Goal: Task Accomplishment & Management: Use online tool/utility

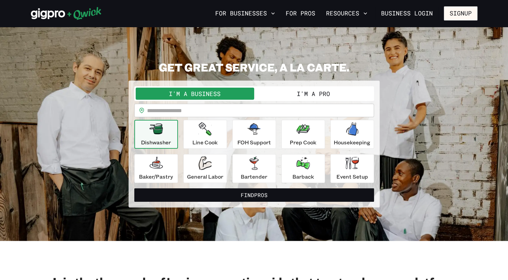
click at [325, 92] on button "I'm a Pro" at bounding box center [313, 94] width 119 height 12
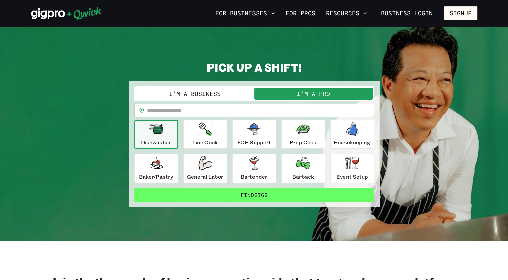
click at [275, 200] on button "Find Gigs" at bounding box center [254, 194] width 240 height 13
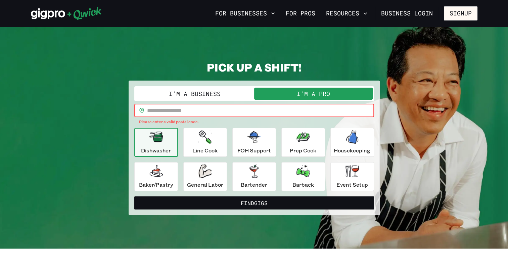
click at [177, 112] on input "text" at bounding box center [260, 110] width 227 height 13
click at [163, 111] on input "****" at bounding box center [260, 110] width 227 height 13
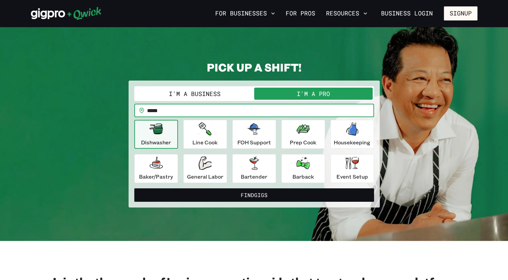
type input "*****"
click at [134, 188] on button "Find Gigs" at bounding box center [254, 194] width 240 height 13
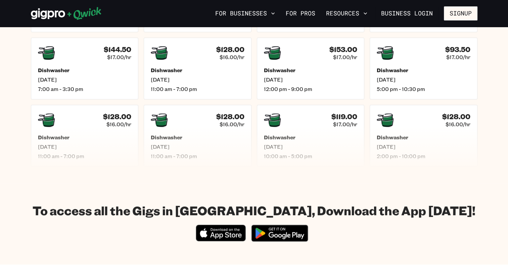
scroll to position [490, 0]
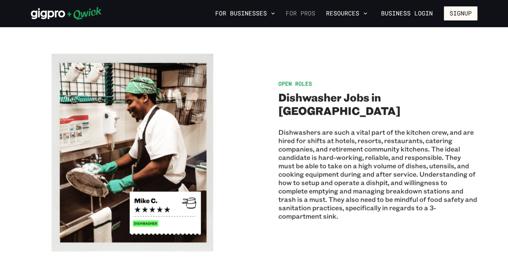
click at [304, 13] on link "For Pros" at bounding box center [300, 13] width 35 height 11
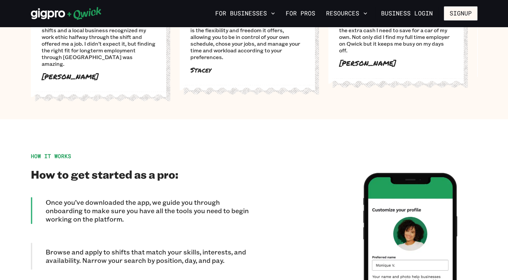
scroll to position [231, 0]
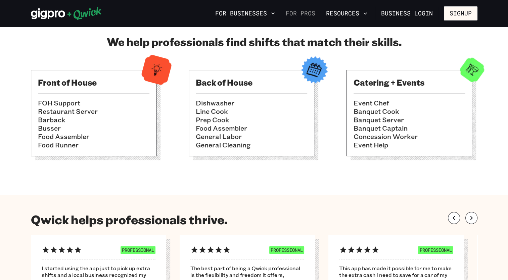
click at [304, 15] on link "For Pros" at bounding box center [300, 13] width 35 height 11
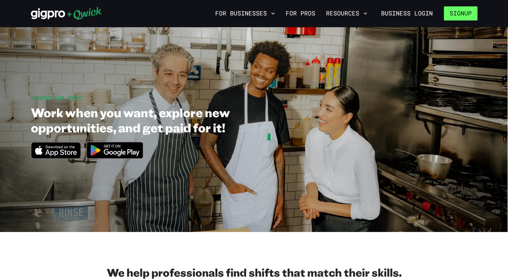
click at [454, 11] on button "Signup" at bounding box center [461, 13] width 34 height 14
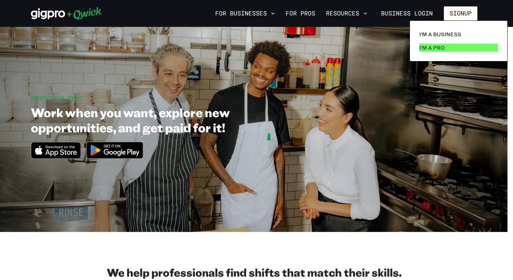
click at [442, 49] on p "I'm a Pro" at bounding box center [433, 48] width 26 height 8
click at [434, 52] on link "I'm a Pro" at bounding box center [459, 47] width 84 height 13
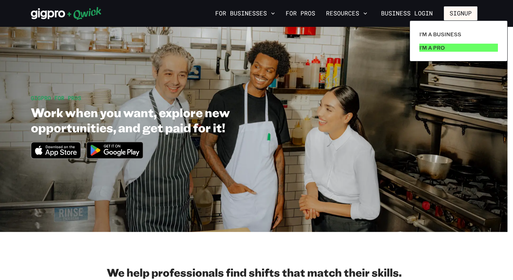
click at [434, 52] on link "I'm a Pro" at bounding box center [459, 47] width 84 height 13
click at [369, 14] on div at bounding box center [256, 140] width 513 height 280
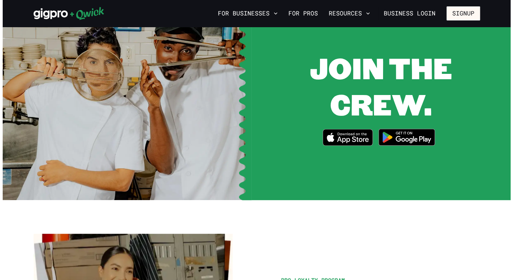
scroll to position [693, 0]
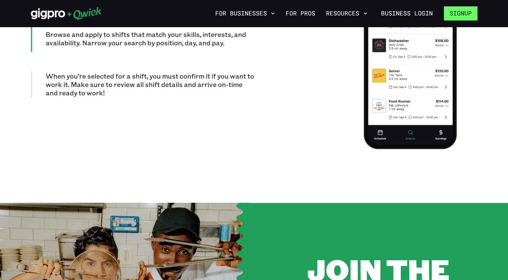
click at [461, 14] on button "Signup" at bounding box center [461, 13] width 34 height 14
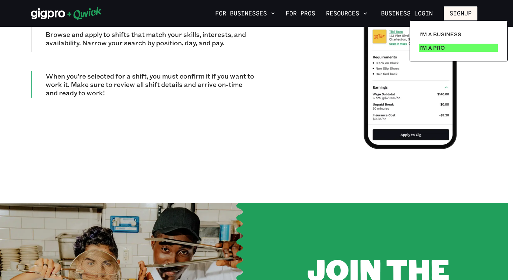
click at [441, 47] on p "I'm a Pro" at bounding box center [433, 48] width 26 height 8
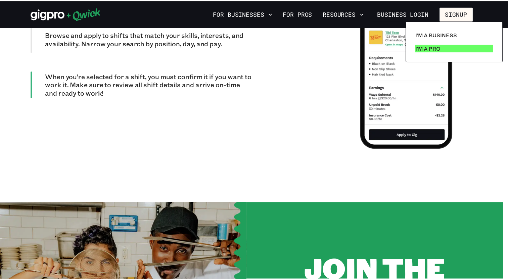
scroll to position [0, 0]
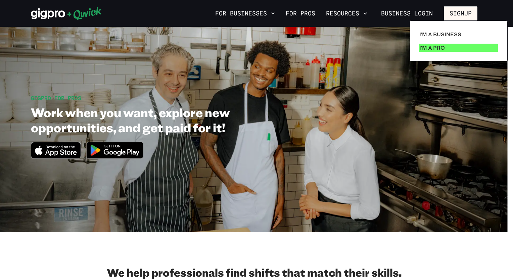
click at [441, 47] on p "I'm a Pro" at bounding box center [433, 48] width 26 height 8
click at [126, 156] on div at bounding box center [256, 140] width 513 height 280
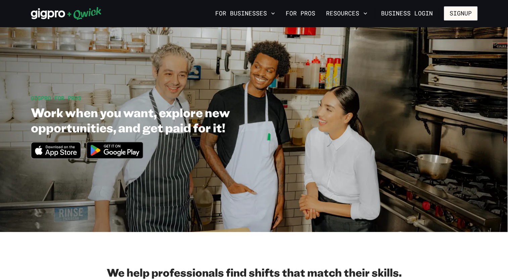
click at [126, 156] on div "I'm a Business I'm a Pro" at bounding box center [254, 140] width 508 height 280
click at [369, 12] on icon "button" at bounding box center [365, 13] width 7 height 7
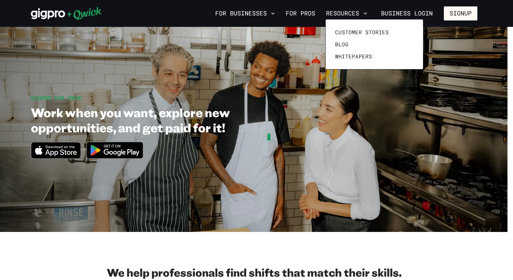
click at [301, 14] on div at bounding box center [256, 140] width 513 height 280
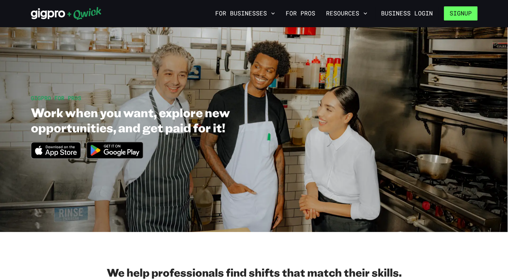
click at [453, 14] on button "Signup" at bounding box center [461, 13] width 34 height 14
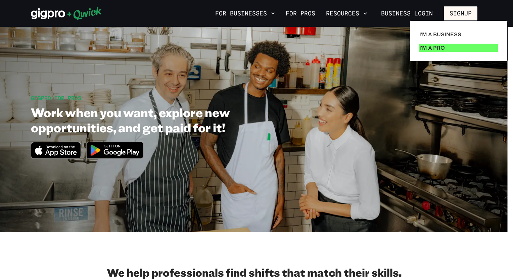
click at [442, 51] on p "I'm a Pro" at bounding box center [433, 48] width 26 height 8
click at [417, 41] on link "I'm a Pro" at bounding box center [459, 47] width 84 height 13
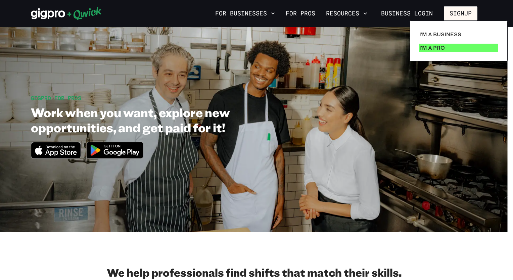
click at [417, 41] on link "I'm a Pro" at bounding box center [459, 47] width 84 height 13
click at [126, 150] on div at bounding box center [256, 140] width 513 height 280
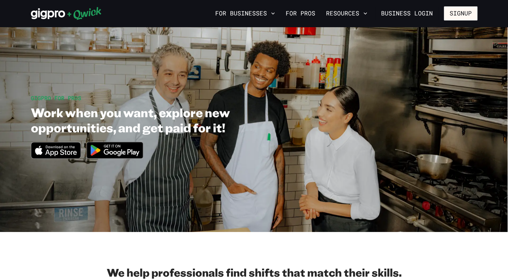
click at [126, 150] on div at bounding box center [254, 140] width 508 height 280
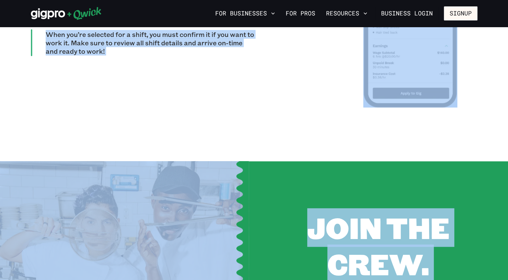
scroll to position [490, 0]
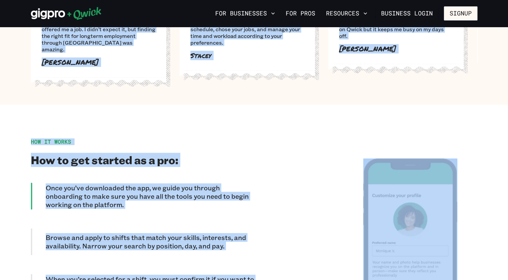
click at [261, 154] on div at bounding box center [365, 255] width 223 height 234
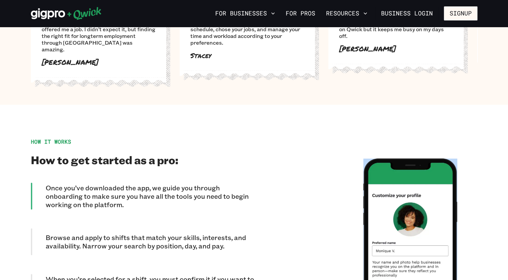
click at [261, 154] on div at bounding box center [365, 255] width 223 height 234
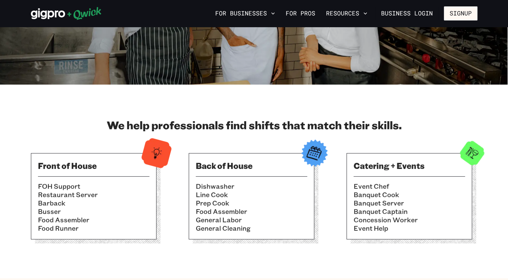
scroll to position [148, 0]
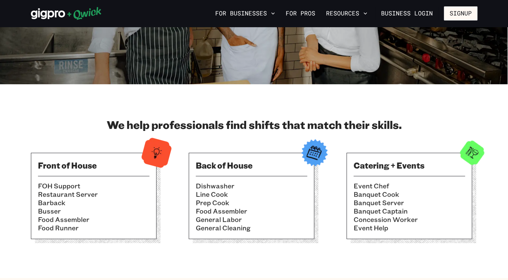
click at [144, 209] on li "Busser" at bounding box center [94, 211] width 112 height 8
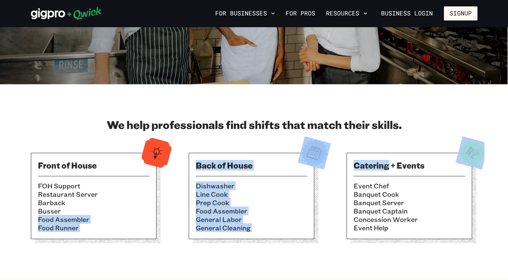
drag, startPoint x: 144, startPoint y: 209, endPoint x: 378, endPoint y: 208, distance: 234.2
click at [378, 208] on div "Front of House FOH Support Restaurant Server Barback [PERSON_NAME] Food Assembl…" at bounding box center [254, 199] width 447 height 92
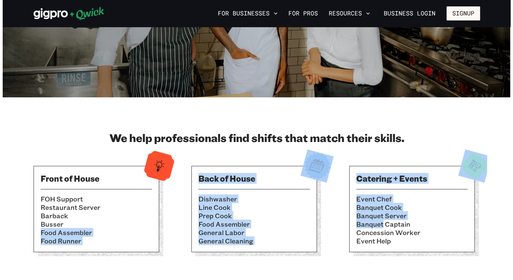
scroll to position [0, 0]
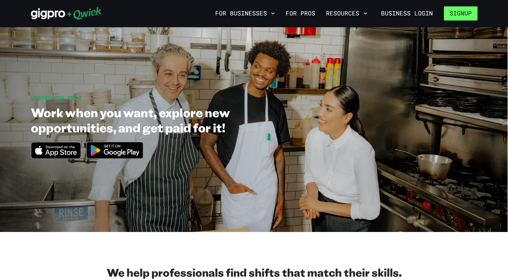
click at [462, 8] on button "Signup" at bounding box center [461, 13] width 34 height 14
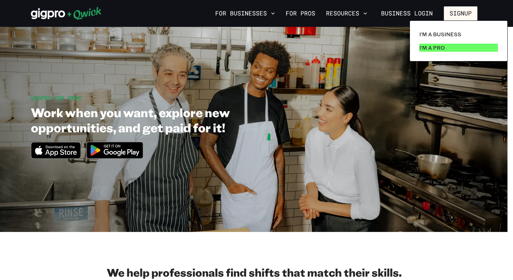
click at [440, 46] on p "I'm a Pro" at bounding box center [433, 48] width 26 height 8
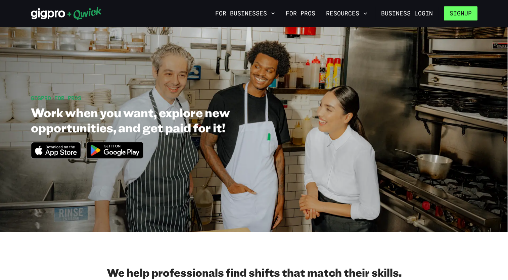
click at [468, 11] on button "Signup" at bounding box center [461, 13] width 34 height 14
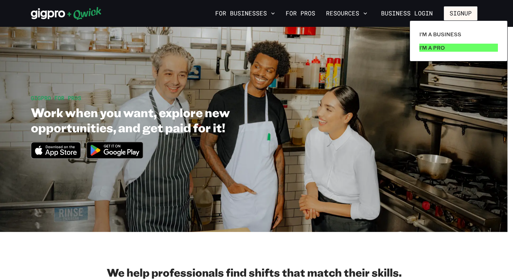
click at [424, 46] on p "I'm a Pro" at bounding box center [433, 48] width 26 height 8
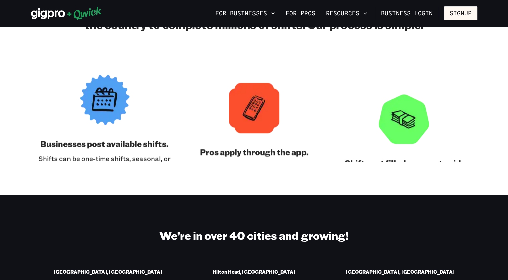
scroll to position [980, 0]
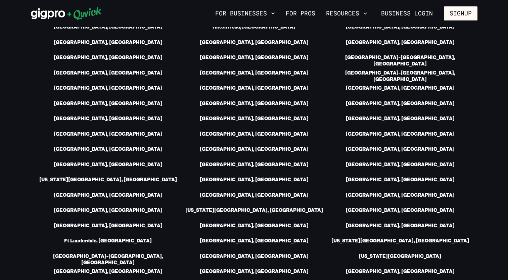
click at [507, 26] on div "For Businesses For Pros Resources Business Login Signup" at bounding box center [254, 13] width 508 height 27
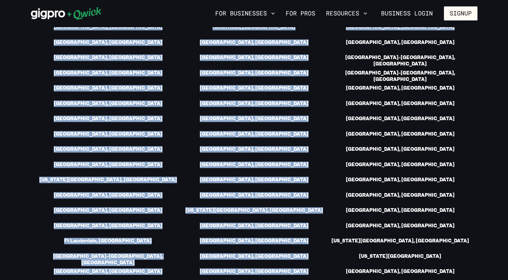
drag, startPoint x: 507, startPoint y: 26, endPoint x: 509, endPoint y: 31, distance: 5.9
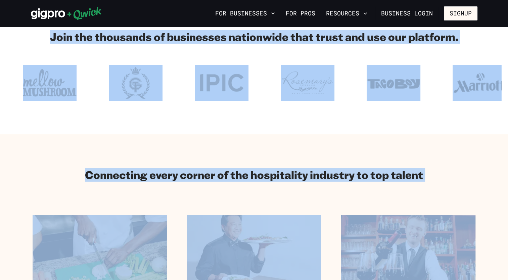
scroll to position [0, 0]
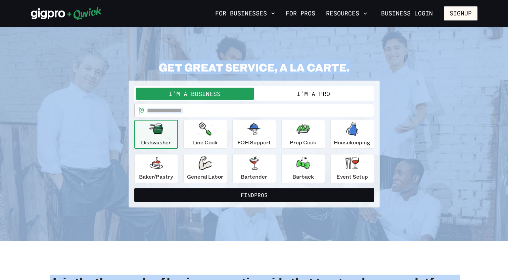
click at [399, 87] on div "**********" at bounding box center [254, 133] width 447 height 147
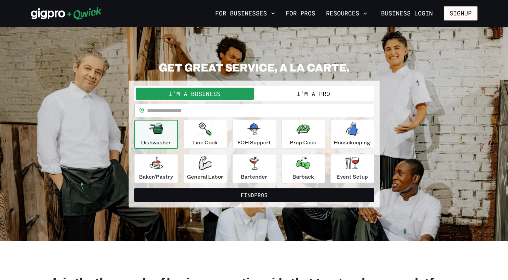
click at [399, 87] on div "**********" at bounding box center [254, 133] width 447 height 147
click at [300, 94] on button "I'm a Pro" at bounding box center [313, 94] width 119 height 12
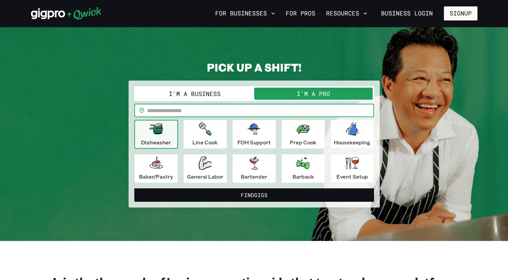
click at [161, 111] on input "text" at bounding box center [260, 110] width 227 height 13
type input "*****"
click at [134, 188] on button "Find Gigs" at bounding box center [254, 194] width 240 height 13
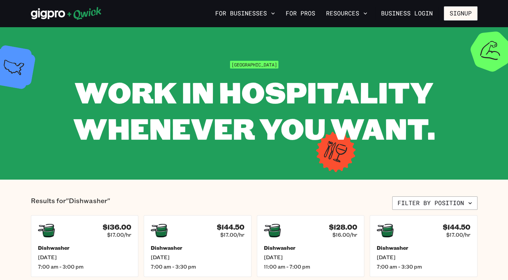
scroll to position [245, 0]
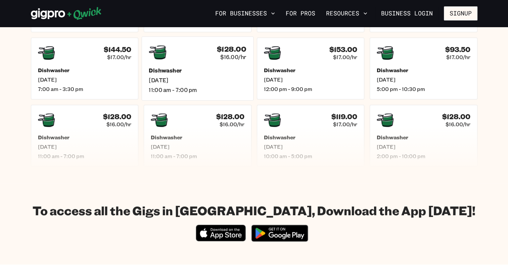
click at [195, 65] on div "$128.00 $16.00/hr Dishwasher Fri, Sep 12 11:00 am - 7:00 pm" at bounding box center [198, 68] width 112 height 64
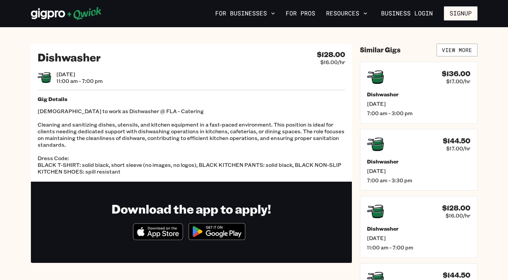
click at [224, 229] on img at bounding box center [216, 231] width 65 height 25
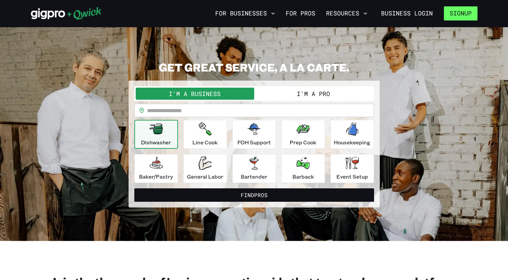
click at [462, 9] on button "Signup" at bounding box center [461, 13] width 34 height 14
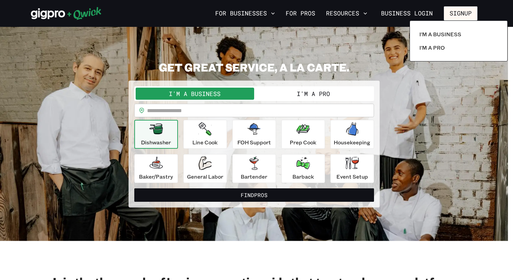
click at [324, 94] on div at bounding box center [256, 140] width 513 height 280
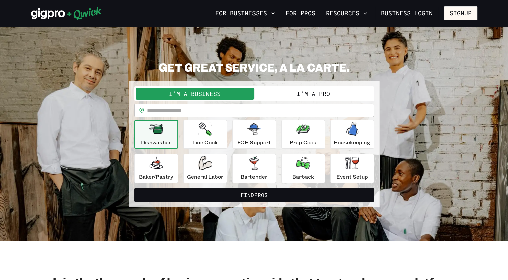
click at [324, 94] on button "I'm a Pro" at bounding box center [313, 94] width 119 height 12
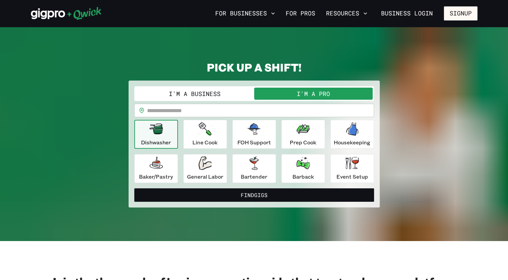
click at [324, 94] on button "I'm a Pro" at bounding box center [313, 94] width 119 height 12
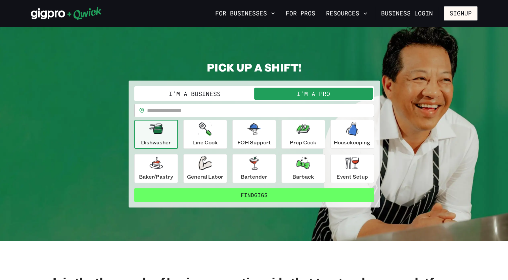
click at [321, 194] on button "Find Gigs" at bounding box center [254, 194] width 240 height 13
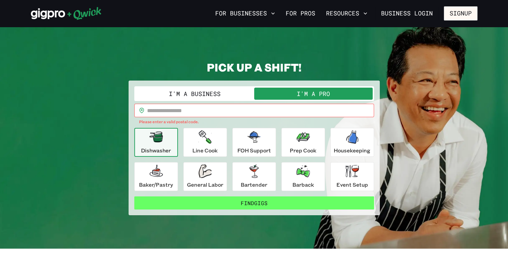
click at [330, 202] on button "Find Gigs" at bounding box center [254, 203] width 240 height 13
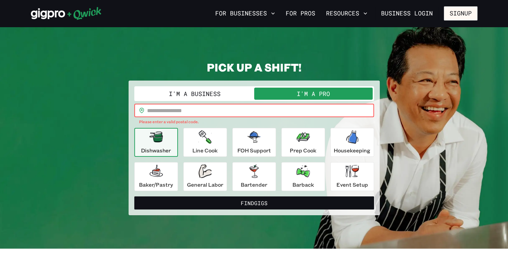
click at [154, 109] on input "text" at bounding box center [260, 110] width 227 height 13
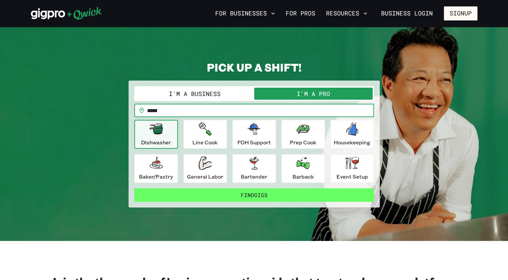
type input "*****"
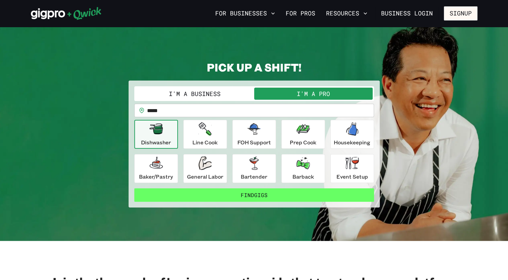
click at [291, 191] on button "Find Gigs" at bounding box center [254, 194] width 240 height 13
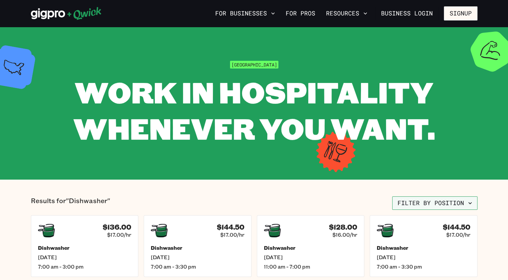
click at [469, 202] on icon "button" at bounding box center [470, 203] width 7 height 7
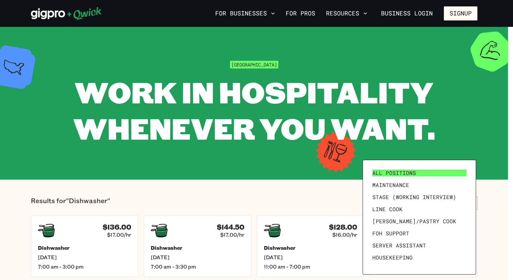
click at [416, 170] on link "All Positions" at bounding box center [419, 173] width 99 height 12
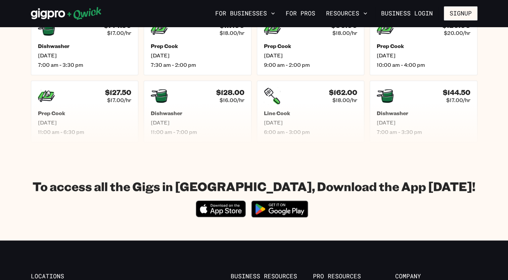
scroll to position [369, 0]
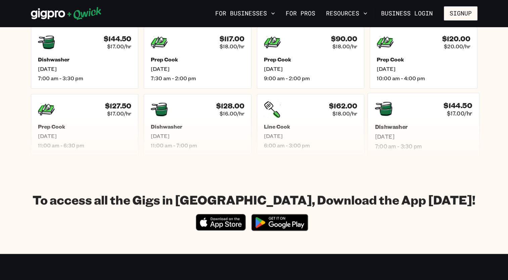
click at [477, 140] on div "$144.50 $17.00/hr Dishwasher Thu, Sep 11 7:00 am - 3:30 pm" at bounding box center [424, 125] width 112 height 64
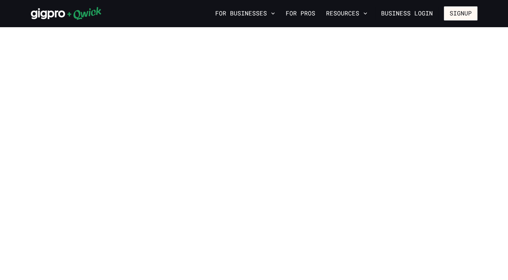
scroll to position [369, 0]
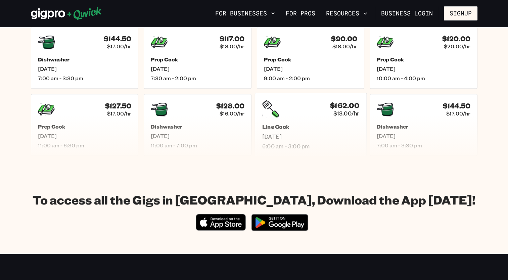
click at [311, 126] on h5 "Line Cook" at bounding box center [310, 126] width 97 height 7
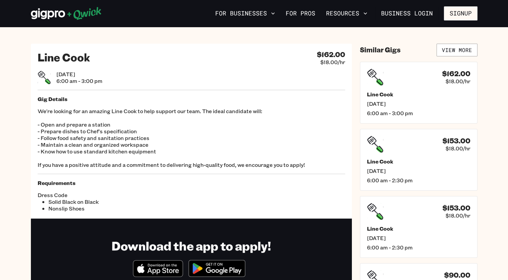
scroll to position [369, 0]
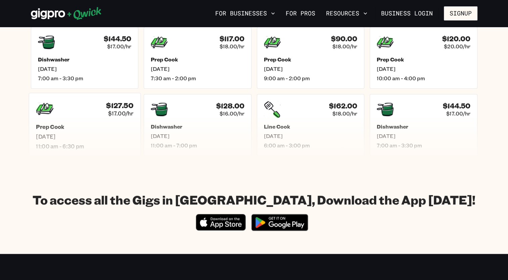
click at [68, 131] on div "Prep Cook Wed, Sep 10 11:00 am - 6:30 pm" at bounding box center [84, 136] width 97 height 27
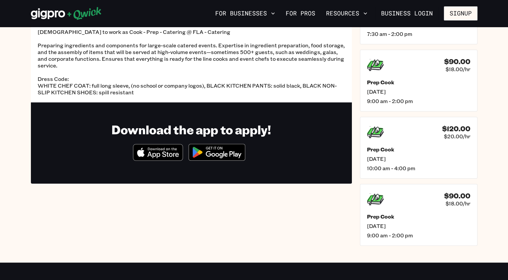
scroll to position [81, 0]
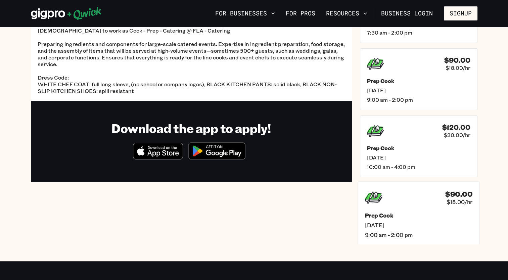
click at [392, 235] on span "9:00 am - 2:00 pm" at bounding box center [419, 234] width 108 height 7
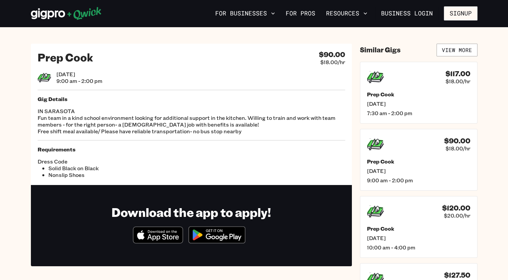
click at [508, 197] on section "Prep Cook $90.00 $18.00/hr Thu, Sep 11 9:00 am - 2:00 pm Gig Details IN SARASOT…" at bounding box center [254, 184] width 508 height 315
click at [431, 216] on div "$120.00 $20.00/hr" at bounding box center [419, 210] width 108 height 17
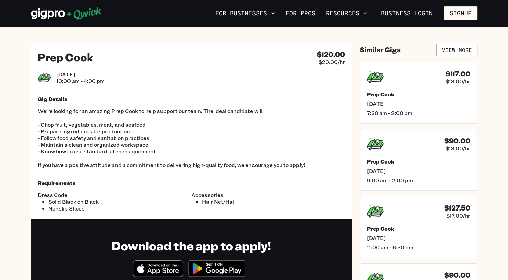
click at [214, 151] on p "We're looking for an amazing Prep Cook to help support our team. The ideal cand…" at bounding box center [192, 138] width 308 height 60
click at [204, 272] on img at bounding box center [216, 268] width 65 height 25
click at [459, 50] on link "View More" at bounding box center [457, 50] width 41 height 13
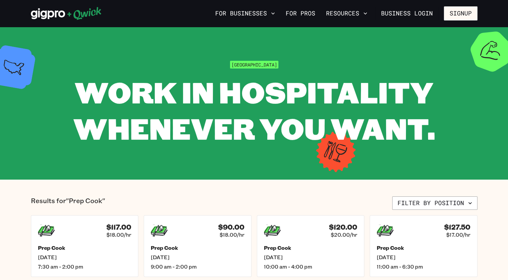
scroll to position [245, 0]
